Goal: Task Accomplishment & Management: Manage account settings

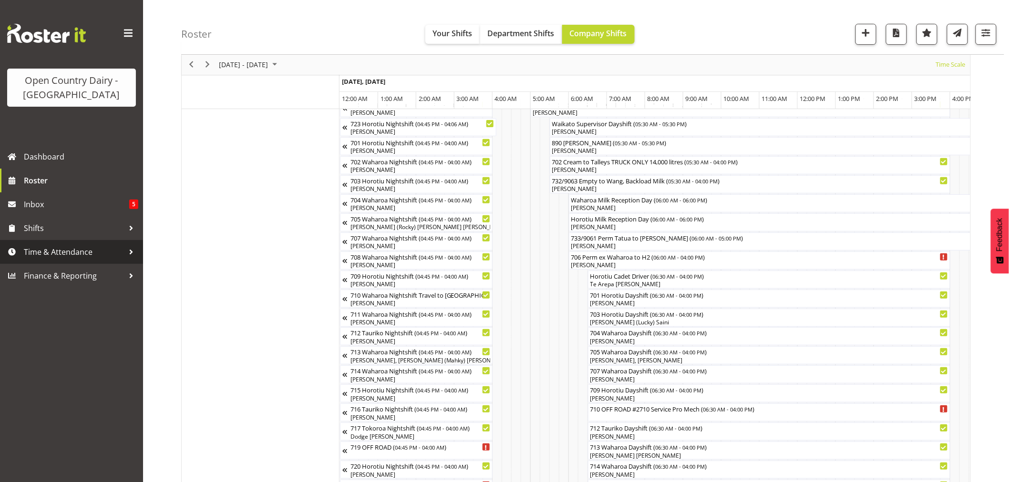
scroll to position [0, 4982]
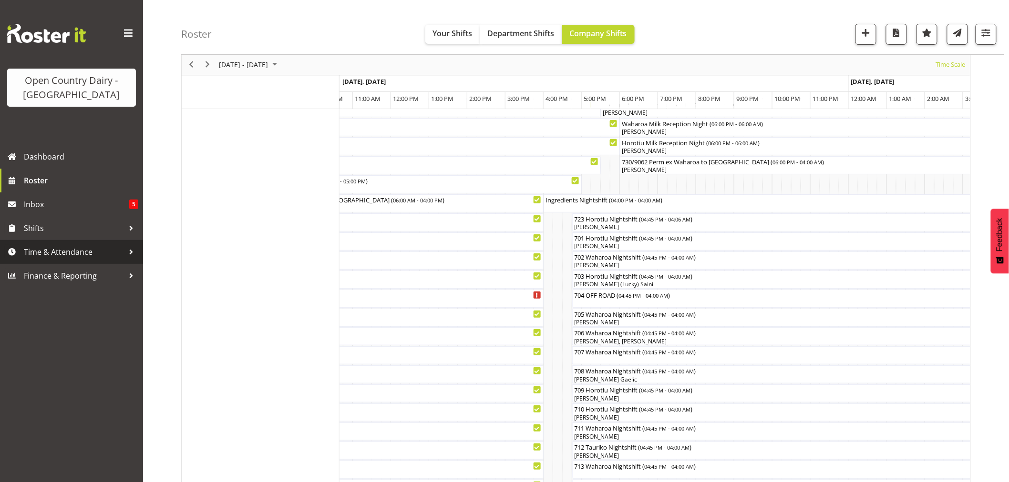
click at [50, 250] on span "Time & Attendance" at bounding box center [74, 252] width 100 height 14
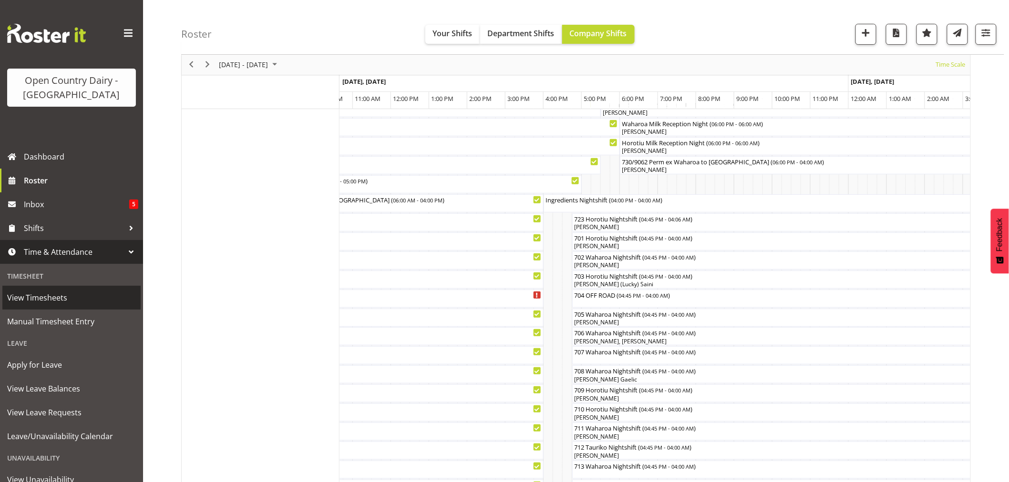
click at [32, 296] on span "View Timesheets" at bounding box center [71, 298] width 129 height 14
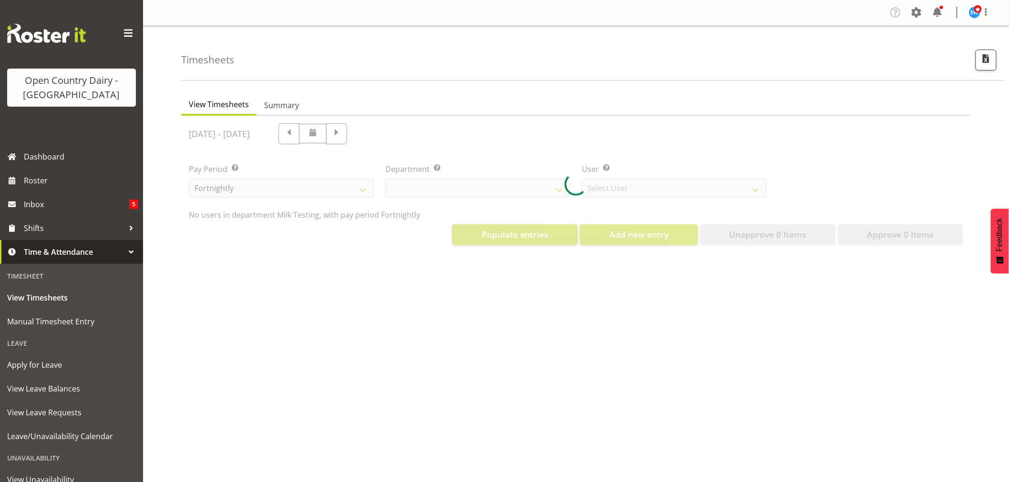
select select "733"
select select "7414"
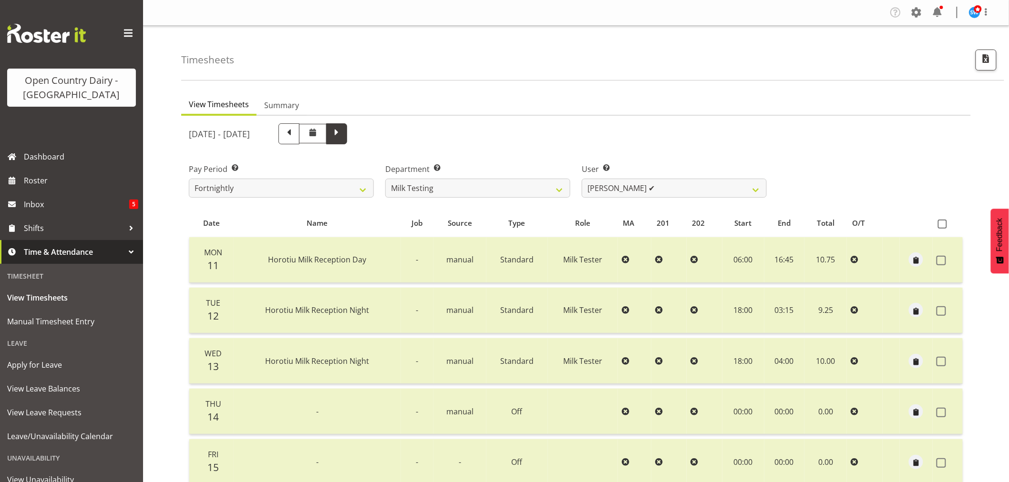
click at [343, 134] on span at bounding box center [336, 133] width 12 height 12
select select
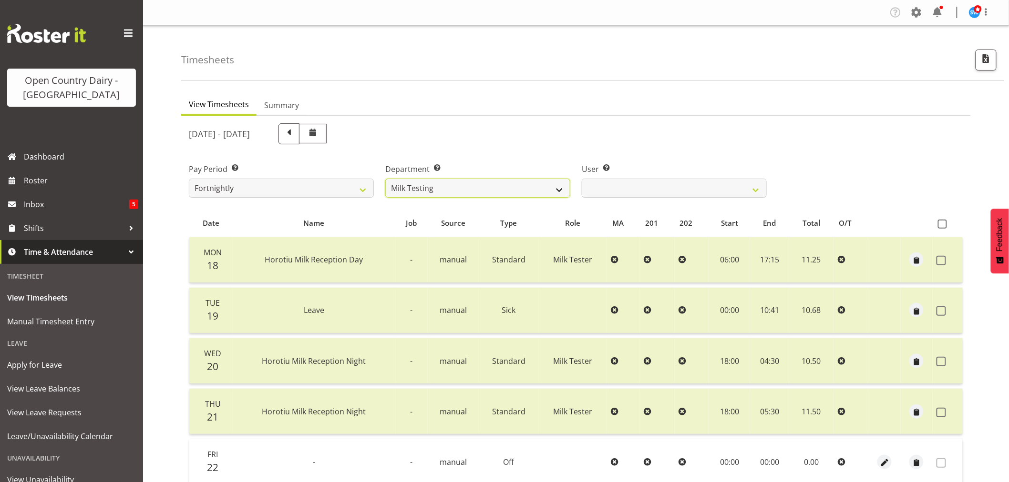
click at [447, 192] on select "701 702 703 704 705 706 707 708 709 710 711 712 713 714 715 716 717 718 719 720" at bounding box center [477, 188] width 185 height 19
select select "716"
click at [385, 179] on select "701 702 703 704 705 706 707 708 709 710 711 712 713 714 715 716 717 718 719 720" at bounding box center [477, 188] width 185 height 19
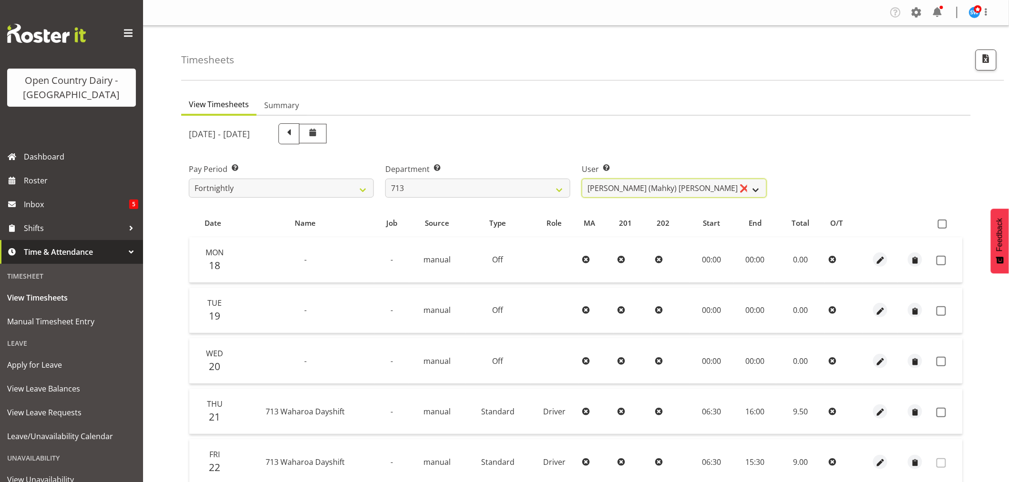
click at [721, 187] on select "Harmanpreet (Mahky) Dhillon ❌ Marcus Waretini ❌ Norman Sellen ❌" at bounding box center [674, 188] width 185 height 19
select select "10300"
click at [582, 179] on select "Harmanpreet (Mahky) Dhillon ❌ Marcus Waretini ❌ Norman Sellen ❌" at bounding box center [674, 188] width 185 height 19
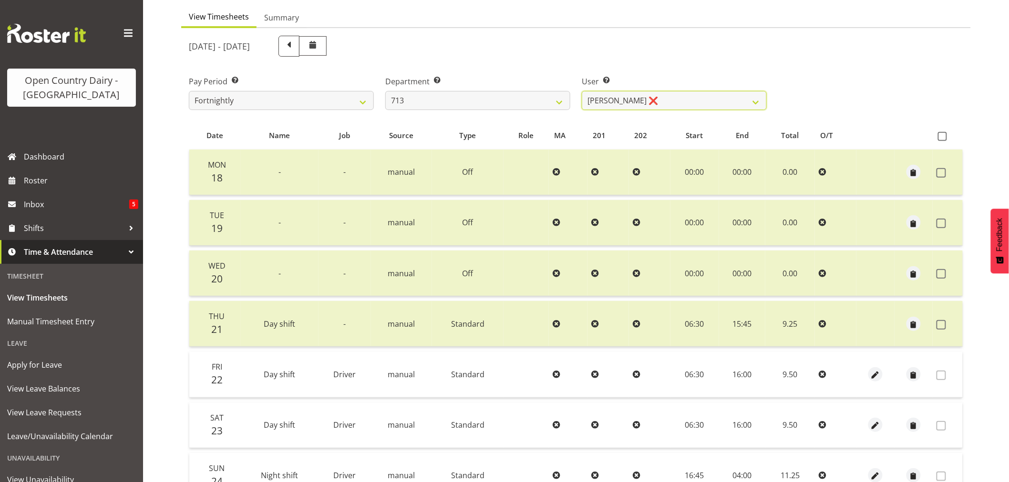
scroll to position [106, 0]
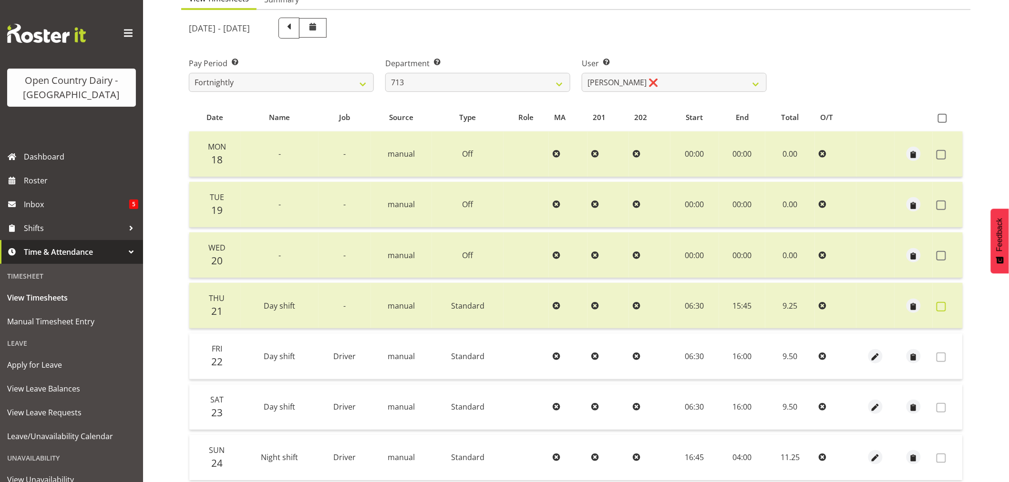
click at [938, 307] on span at bounding box center [941, 307] width 10 height 10
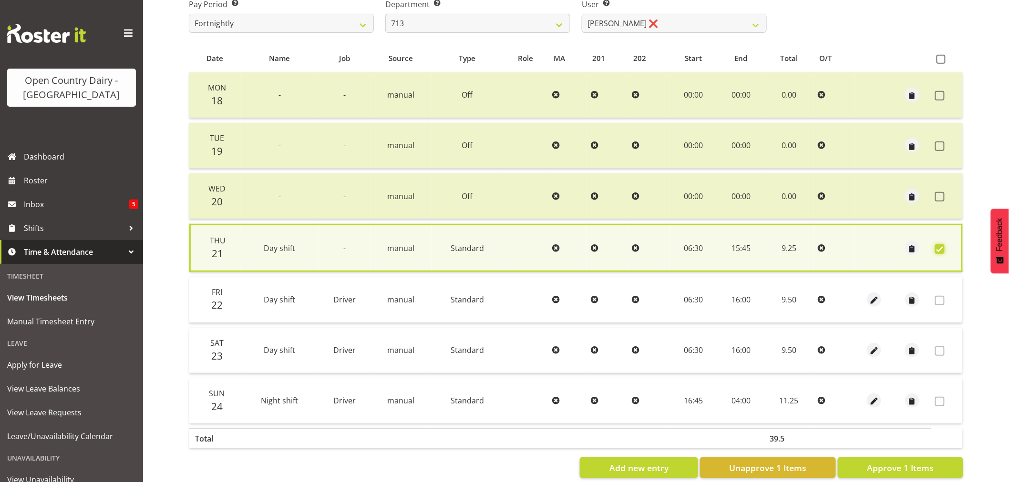
scroll to position [183, 0]
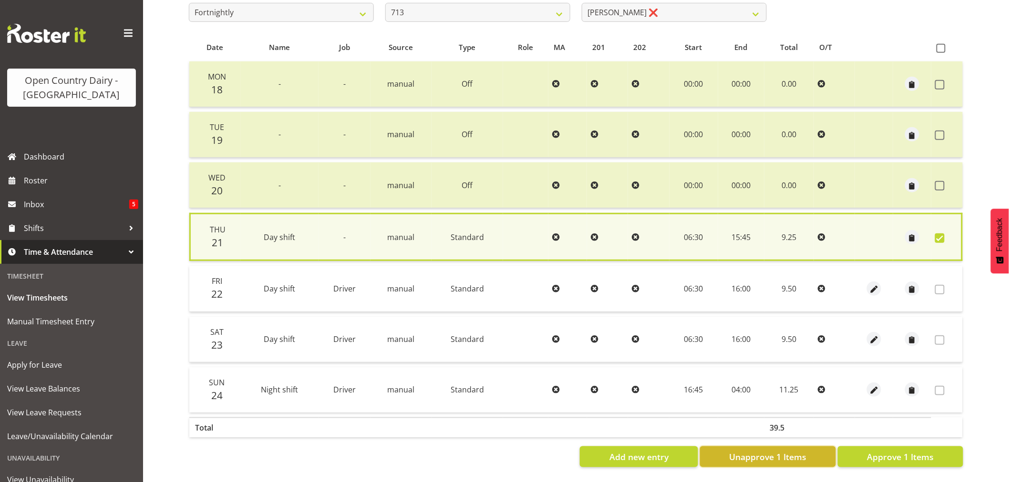
click at [798, 451] on span "Unapprove 1 Items" at bounding box center [767, 457] width 77 height 12
checkbox input "false"
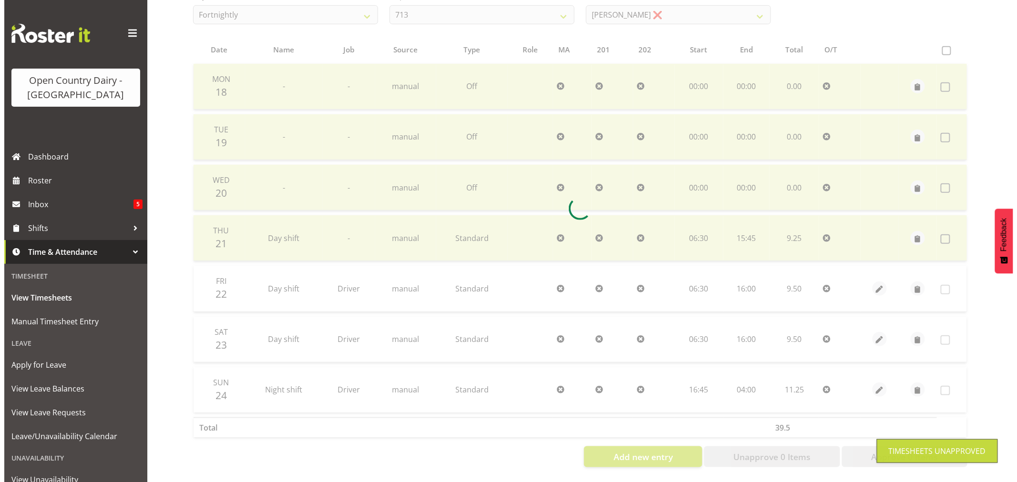
scroll to position [181, 0]
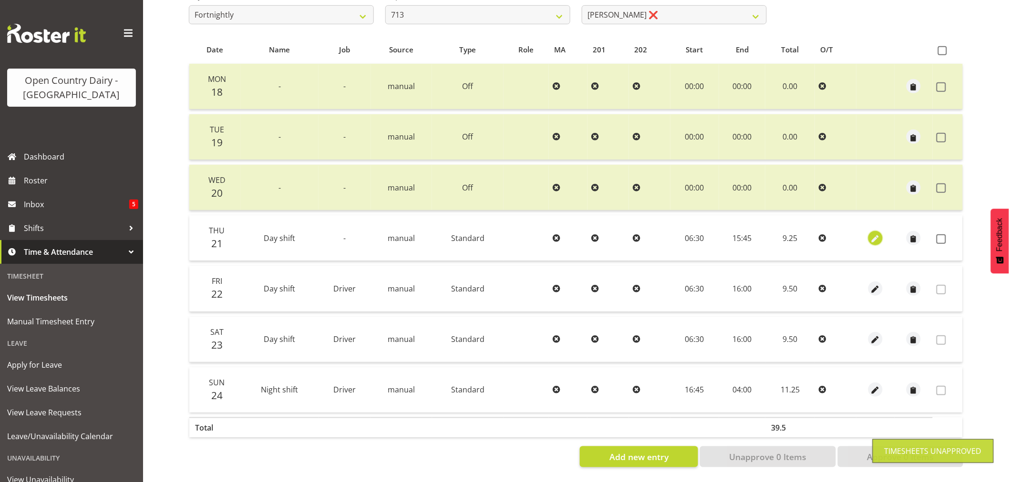
click at [871, 234] on span "button" at bounding box center [875, 239] width 11 height 11
select select "Standard"
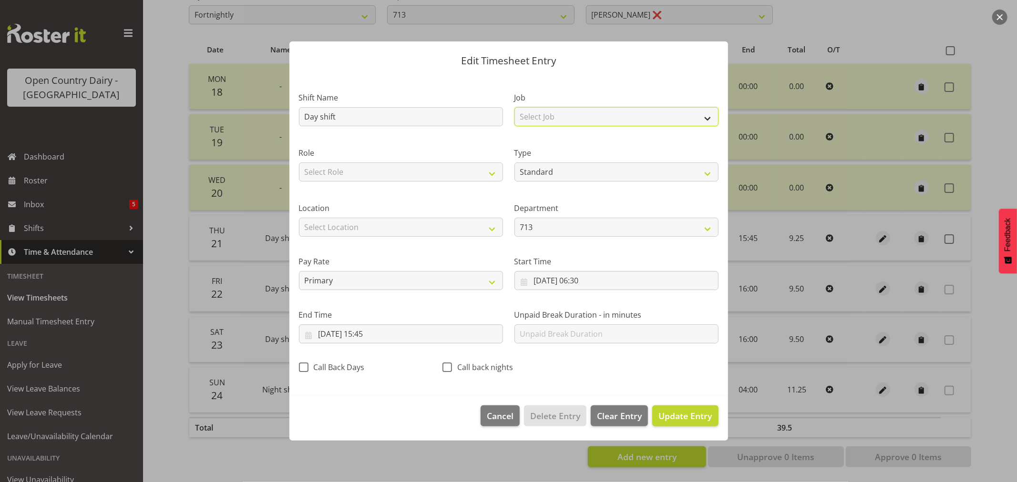
click at [551, 115] on select "Select Job Driver Driver supervisor Support" at bounding box center [616, 116] width 204 height 19
select select "9052"
click at [514, 107] on select "Select Job Driver Driver supervisor Support" at bounding box center [616, 116] width 204 height 19
click at [665, 413] on span "Update Entry" at bounding box center [684, 415] width 53 height 11
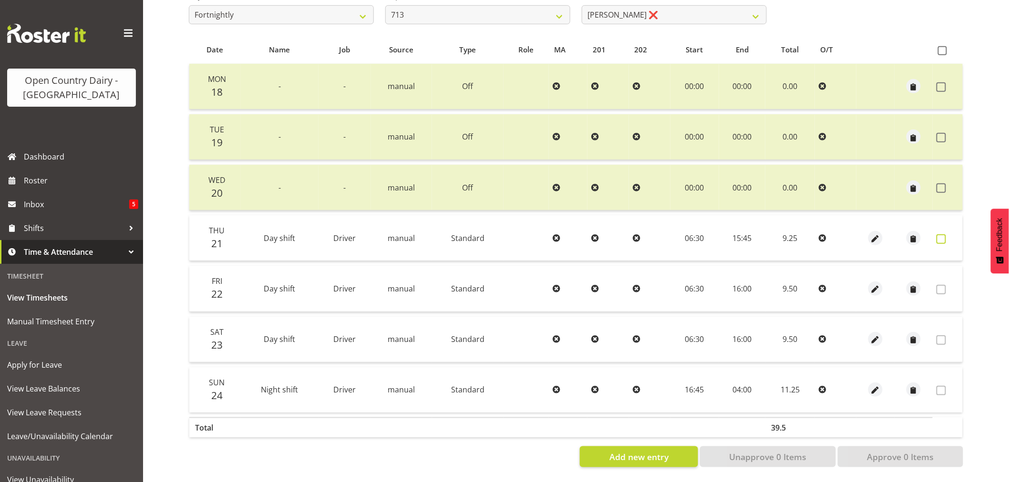
click at [937, 235] on span at bounding box center [941, 240] width 10 height 10
checkbox input "true"
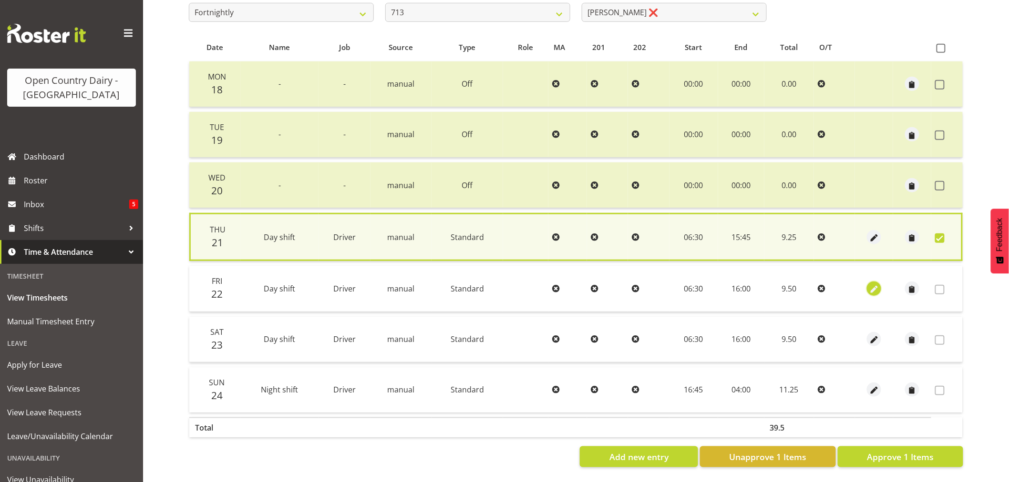
click at [869, 284] on span "button" at bounding box center [873, 289] width 11 height 11
select select "Standard"
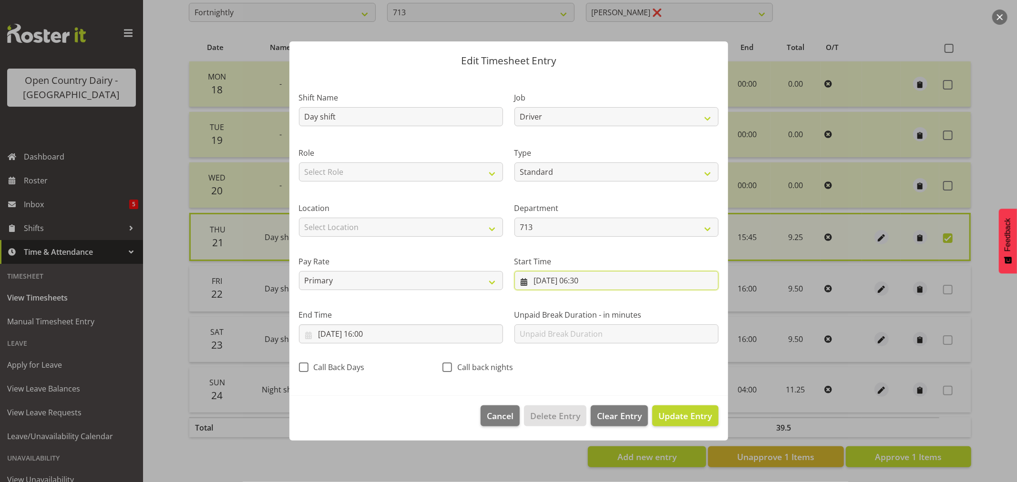
click at [594, 277] on input "22/08/2025, 06:30" at bounding box center [616, 280] width 204 height 19
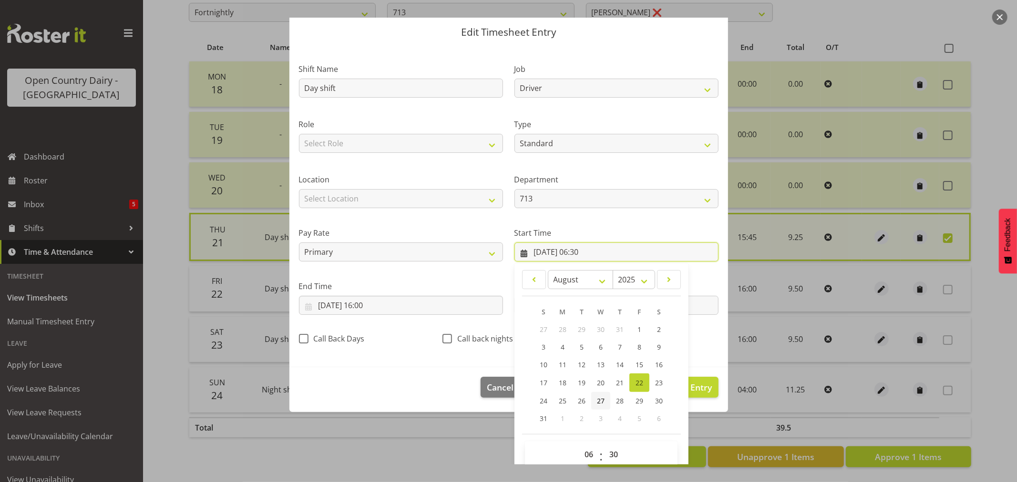
scroll to position [43, 0]
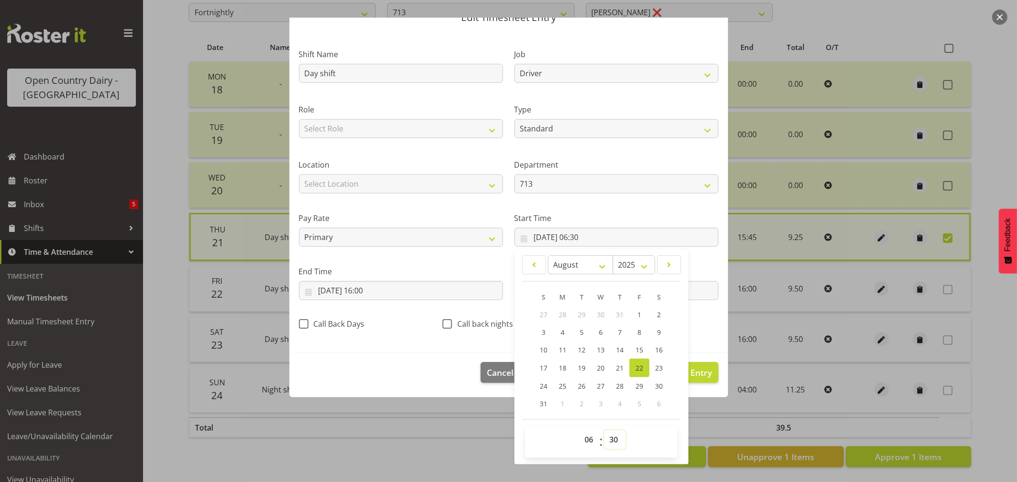
click at [608, 437] on select "00 01 02 03 04 05 06 07 08 09 10 11 12 13 14 15 16 17 18 19 20 21 22 23 24 25 2…" at bounding box center [614, 439] width 21 height 19
select select "15"
click at [604, 430] on select "00 01 02 03 04 05 06 07 08 09 10 11 12 13 14 15 16 17 18 19 20 21 22 23 24 25 2…" at bounding box center [614, 439] width 21 height 19
type input "22/08/2025, 06:15"
click at [368, 291] on input "22/08/2025, 16:00" at bounding box center [401, 290] width 204 height 19
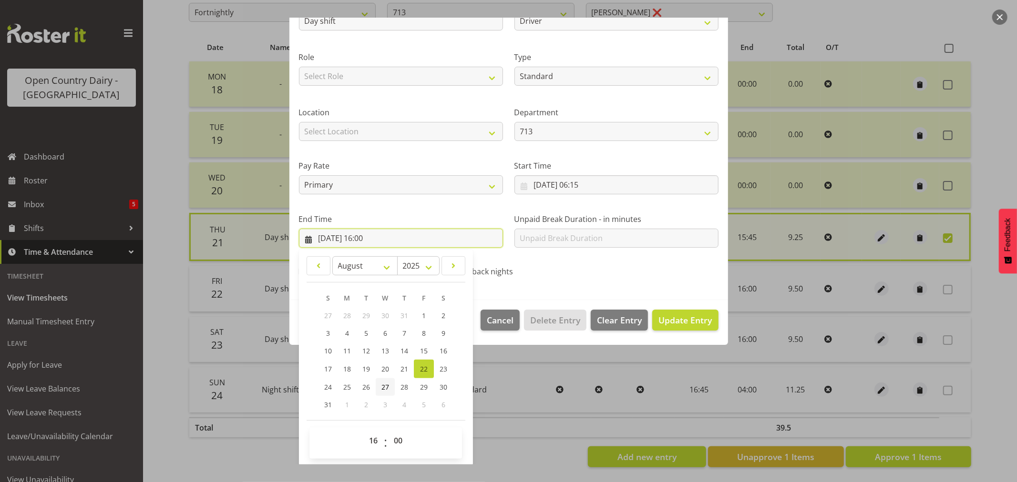
scroll to position [97, 0]
click at [375, 439] on select "00 01 02 03 04 05 06 07 08 09 10 11 12 13 14 15 16 17 18 19 20 21 22 23" at bounding box center [374, 439] width 21 height 19
select select "15"
click at [364, 430] on select "00 01 02 03 04 05 06 07 08 09 10 11 12 13 14 15 16 17 18 19 20 21 22 23" at bounding box center [374, 439] width 21 height 19
type input "22/08/2025, 15:00"
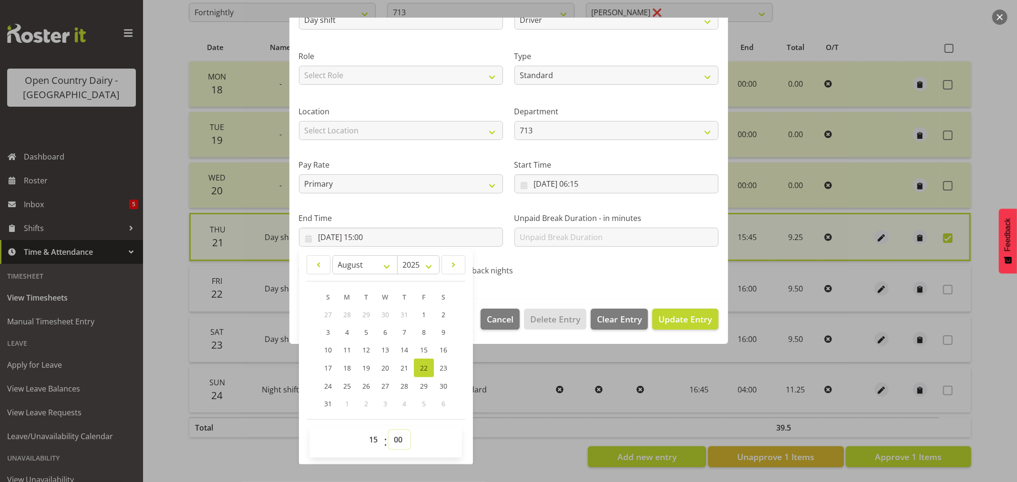
click at [396, 436] on select "00 01 02 03 04 05 06 07 08 09 10 11 12 13 14 15 16 17 18 19 20 21 22 23 24 25 2…" at bounding box center [398, 439] width 21 height 19
select select "30"
click at [388, 430] on select "00 01 02 03 04 05 06 07 08 09 10 11 12 13 14 15 16 17 18 19 20 21 22 23 24 25 2…" at bounding box center [398, 439] width 21 height 19
type input "22/08/2025, 15:30"
click at [675, 318] on span "Update Entry" at bounding box center [684, 319] width 53 height 11
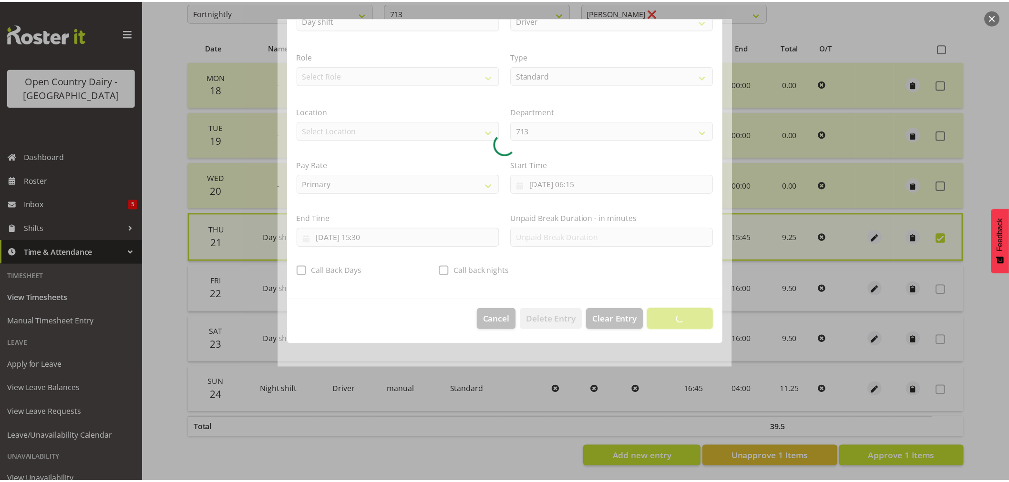
scroll to position [0, 0]
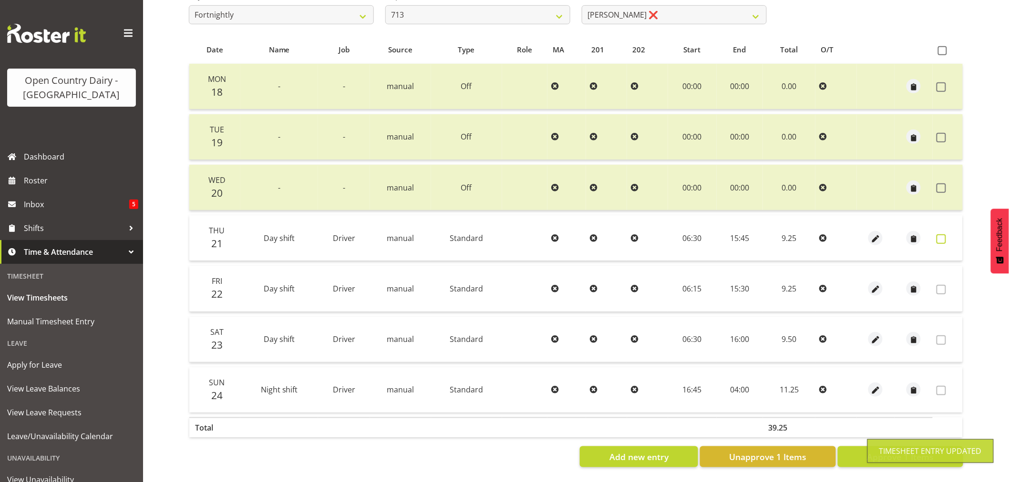
click at [941, 235] on span at bounding box center [941, 240] width 10 height 10
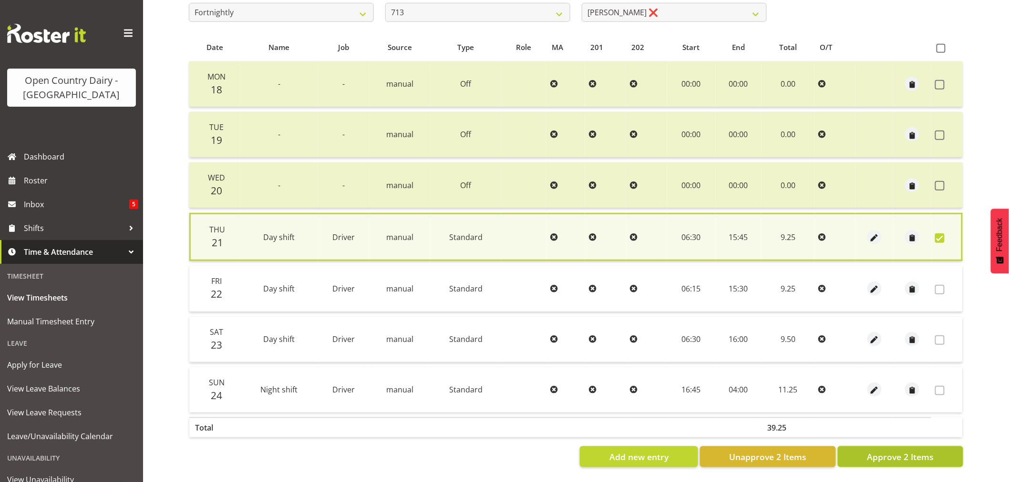
click at [883, 451] on span "Approve 2 Items" at bounding box center [900, 457] width 67 height 12
checkbox input "false"
